Goal: Navigation & Orientation: Find specific page/section

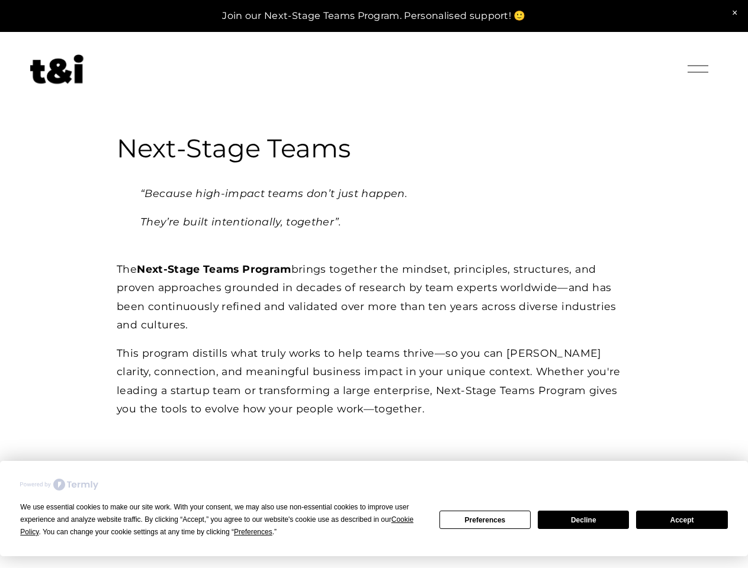
click at [217, 526] on div "We use essential cookies to make our site work. With your consent, we may also …" at bounding box center [222, 519] width 404 height 37
click at [253, 532] on span "Preferences" at bounding box center [253, 532] width 38 height 8
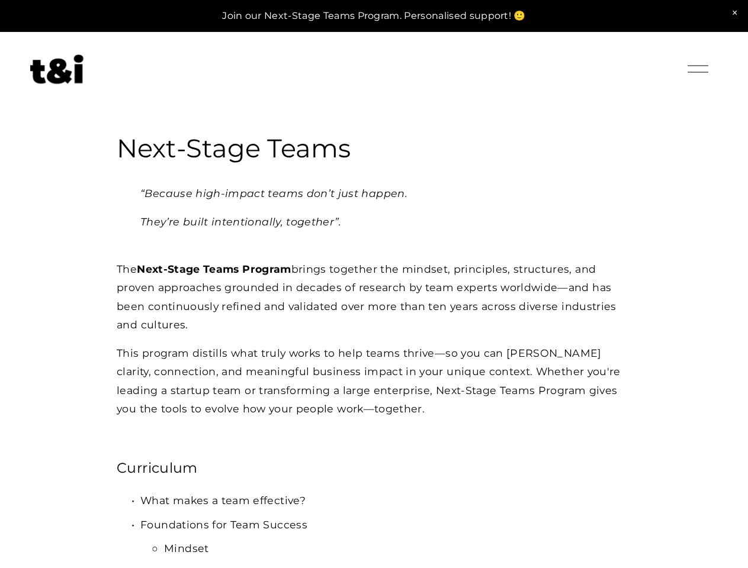
click at [485, 520] on p "Foundations for Team Success" at bounding box center [385, 525] width 491 height 19
click at [583, 520] on p "Foundations for Team Success" at bounding box center [385, 525] width 491 height 19
click at [639, 70] on div "Login Account" at bounding box center [640, 69] width 76 height 19
click at [697, 69] on div at bounding box center [697, 69] width 21 height 21
